Goal: Information Seeking & Learning: Learn about a topic

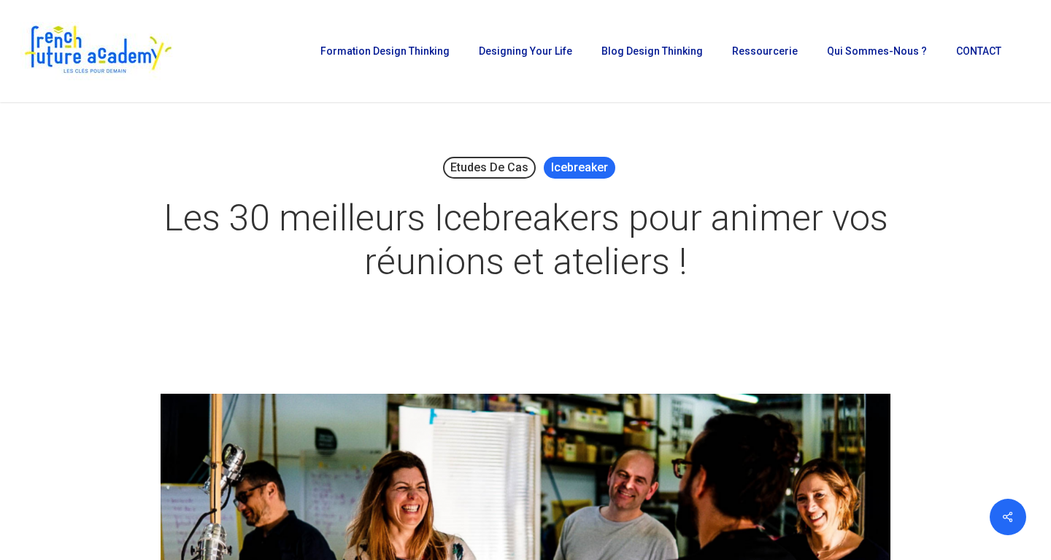
click at [572, 174] on link "Icebreaker" at bounding box center [580, 168] width 72 height 22
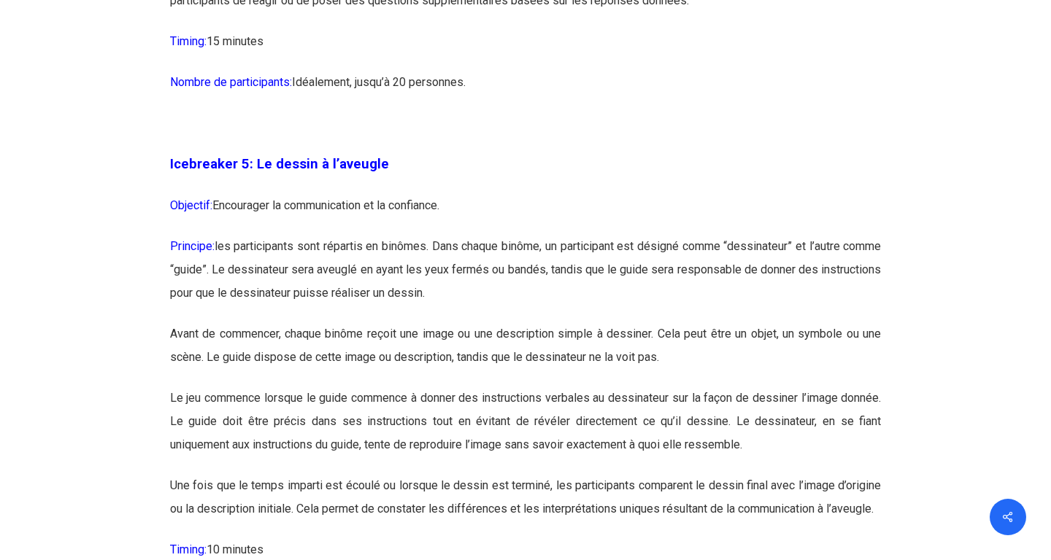
scroll to position [2660, 0]
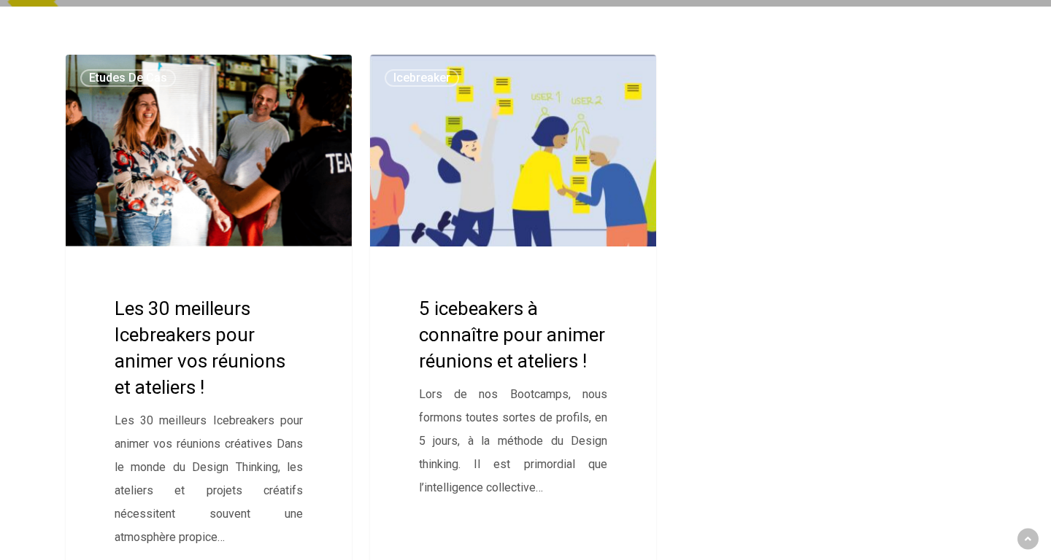
scroll to position [320, 0]
